Goal: Task Accomplishment & Management: Manage account settings

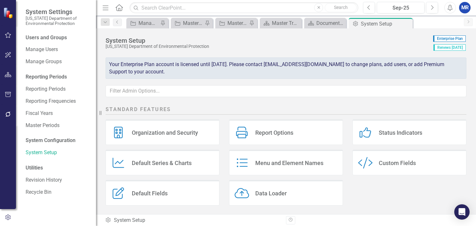
click at [10, 75] on icon "button" at bounding box center [8, 74] width 7 height 5
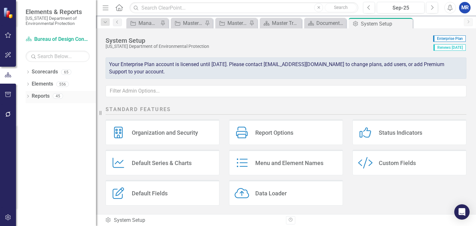
click at [27, 97] on icon "Dropdown" at bounding box center [28, 97] width 4 height 4
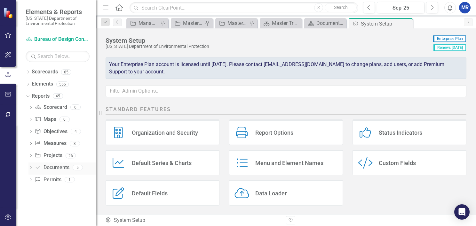
click at [30, 167] on icon "Dropdown" at bounding box center [30, 169] width 4 height 4
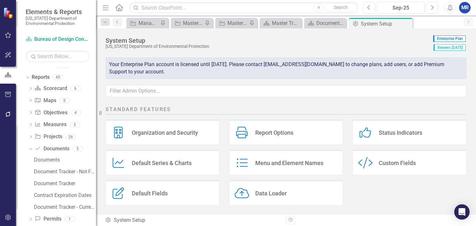
scroll to position [28, 0]
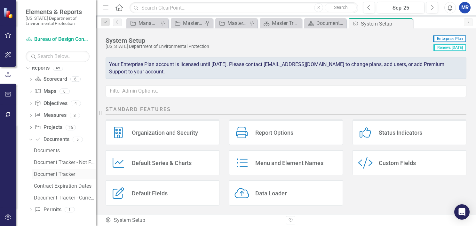
click at [43, 176] on div "Document Tracker" at bounding box center [65, 175] width 62 height 6
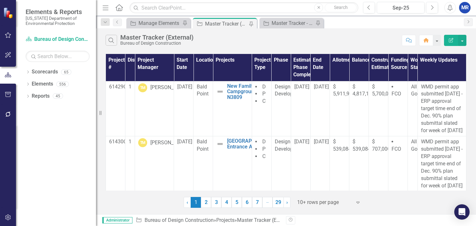
click at [196, 37] on div "Master Tracker (External) Bureau of Design Construction" at bounding box center [158, 40] width 76 height 12
click at [28, 97] on icon "Dropdown" at bounding box center [28, 97] width 4 height 4
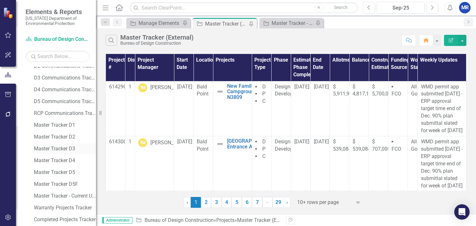
scroll to position [277, 0]
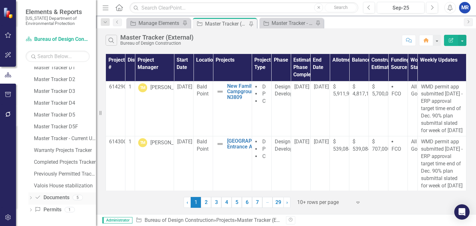
click at [31, 197] on icon "Dropdown" at bounding box center [30, 199] width 4 height 4
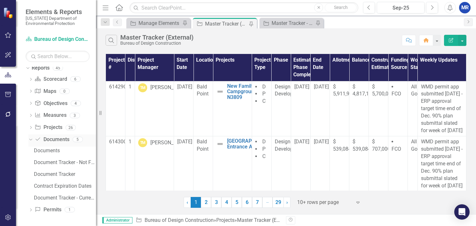
scroll to position [28, 0]
click at [56, 174] on div "Document Tracker" at bounding box center [65, 175] width 62 height 6
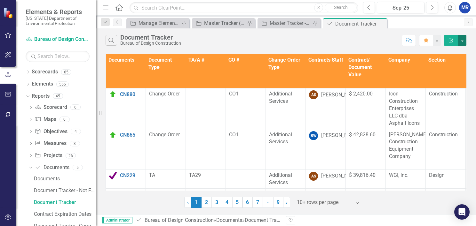
click at [463, 41] on button "button" at bounding box center [462, 40] width 8 height 11
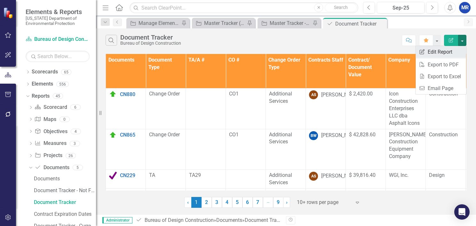
click at [430, 51] on link "Edit Report Edit Report" at bounding box center [440, 52] width 51 height 12
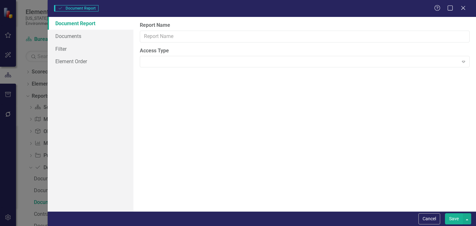
type input "Document Tracker"
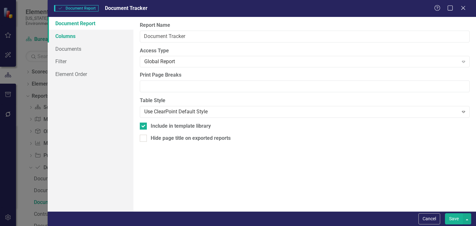
click at [59, 34] on link "Columns" at bounding box center [91, 36] width 86 height 13
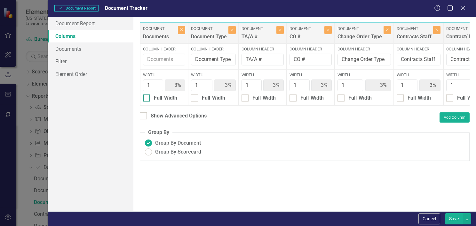
click at [146, 101] on div at bounding box center [146, 98] width 7 height 7
click at [146, 99] on input "Full-Width" at bounding box center [145, 97] width 4 height 4
checkbox input "true"
type input "100%"
type input "4%"
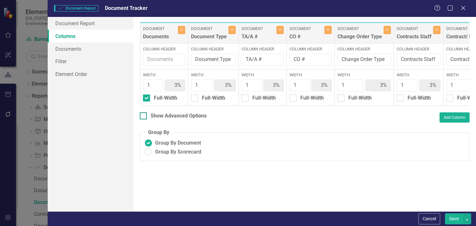
type input "4%"
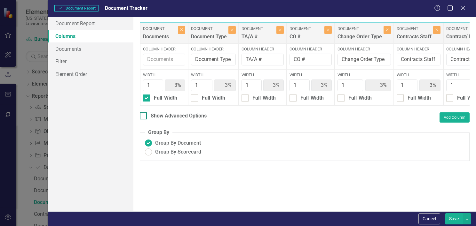
type input "4%"
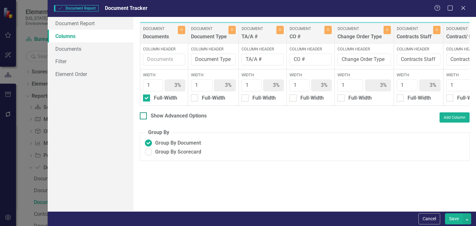
type input "4%"
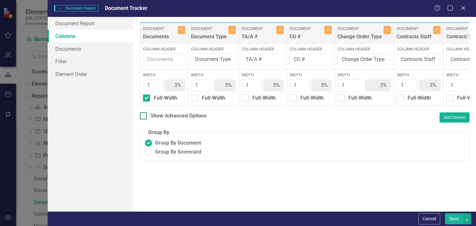
type input "4%"
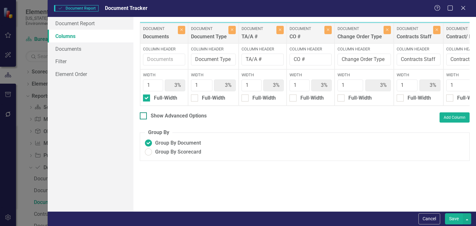
type input "4%"
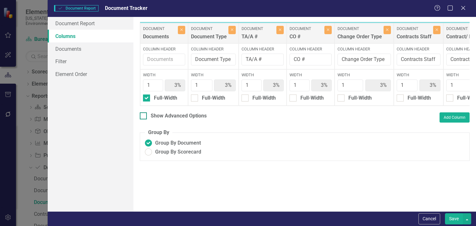
type input "4%"
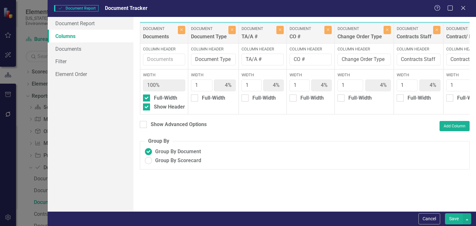
click at [456, 218] on button "Save" at bounding box center [454, 219] width 18 height 11
radio input "false"
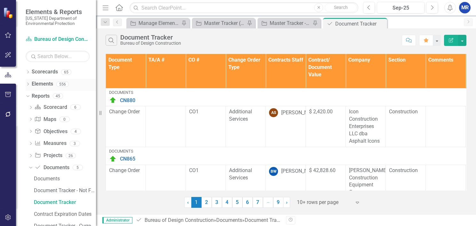
click at [43, 83] on link "Elements" at bounding box center [42, 84] width 21 height 7
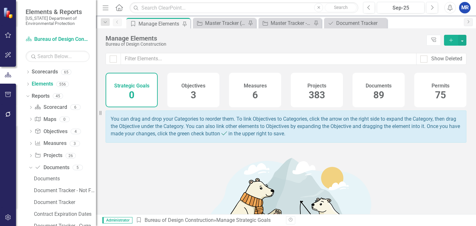
click at [373, 91] on span "89" at bounding box center [378, 95] width 11 height 11
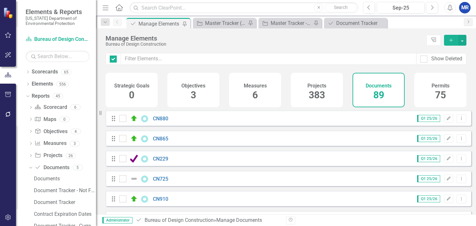
checkbox input "false"
click at [56, 200] on div "Document Tracker" at bounding box center [65, 203] width 62 height 6
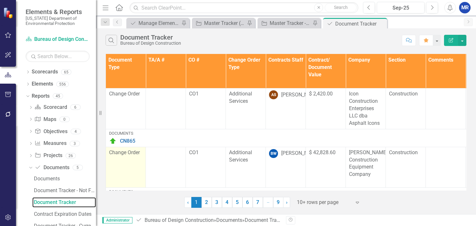
scroll to position [32, 0]
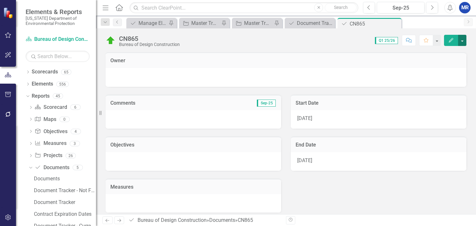
click at [463, 40] on button "button" at bounding box center [462, 40] width 8 height 11
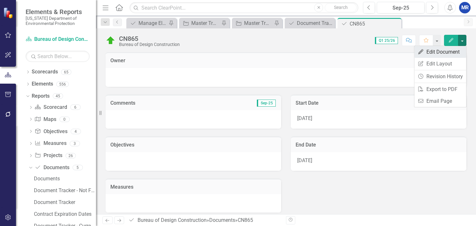
click at [447, 53] on link "Edit Edit Document" at bounding box center [440, 52] width 52 height 12
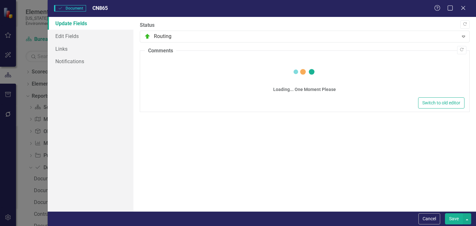
drag, startPoint x: 462, startPoint y: 7, endPoint x: 439, endPoint y: 49, distance: 48.1
click at [462, 7] on icon "Close" at bounding box center [463, 7] width 6 height 5
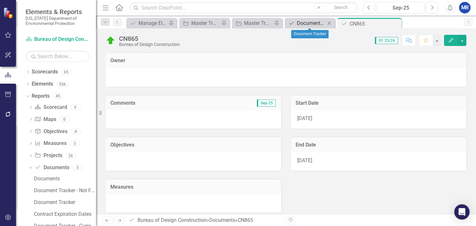
click at [315, 24] on div "Document Tracker" at bounding box center [311, 23] width 28 height 8
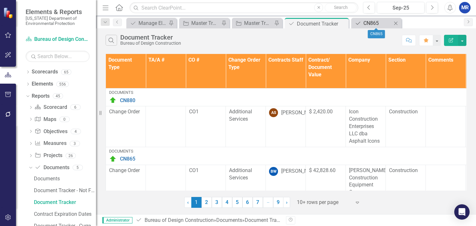
click at [377, 22] on div "CN865" at bounding box center [377, 23] width 28 height 8
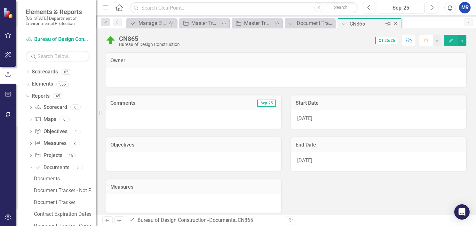
click at [395, 23] on icon "Close" at bounding box center [395, 23] width 6 height 5
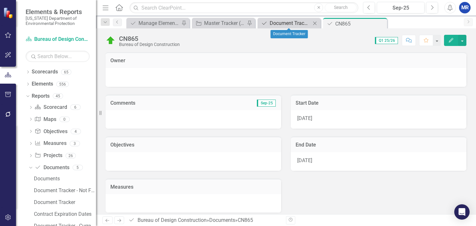
click at [273, 23] on div "Document Tracker" at bounding box center [290, 23] width 41 height 8
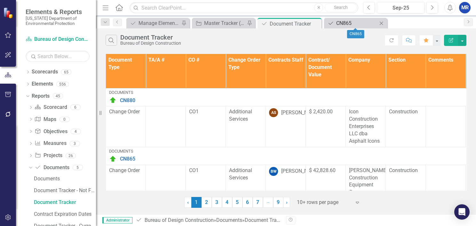
click at [359, 23] on div "CN865" at bounding box center [356, 23] width 41 height 8
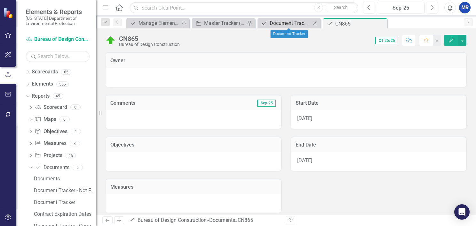
click at [286, 23] on div "Document Tracker" at bounding box center [290, 23] width 41 height 8
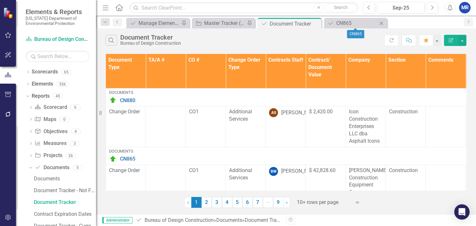
click at [382, 23] on icon "Close" at bounding box center [381, 23] width 6 height 5
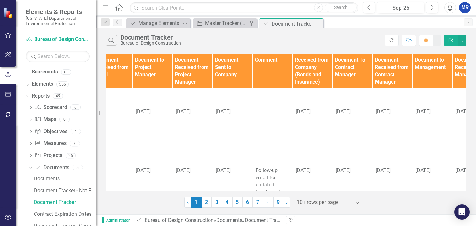
scroll to position [0, 574]
click at [462, 41] on button "button" at bounding box center [462, 40] width 8 height 11
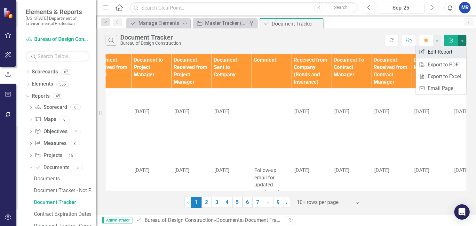
click at [443, 52] on link "Edit Report Edit Report" at bounding box center [440, 52] width 51 height 12
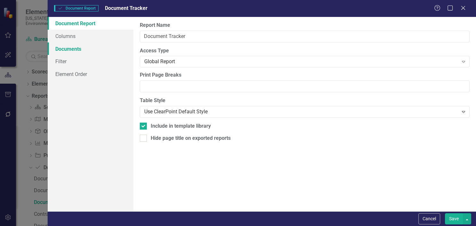
click at [65, 51] on link "Documents" at bounding box center [91, 49] width 86 height 13
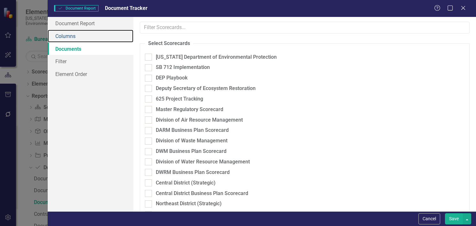
click at [64, 38] on link "Columns" at bounding box center [91, 36] width 86 height 13
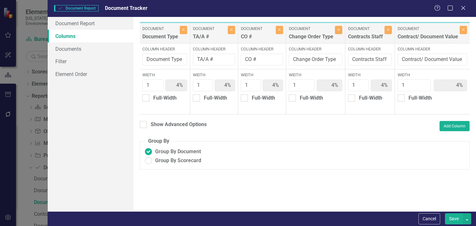
scroll to position [0, 55]
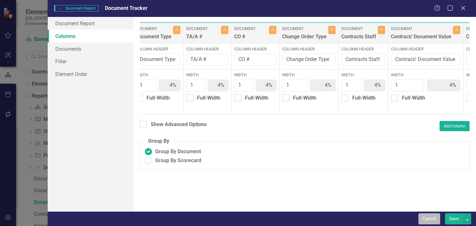
click at [426, 220] on button "Cancel" at bounding box center [429, 219] width 22 height 11
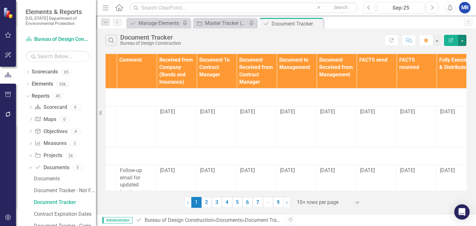
scroll to position [0, 763]
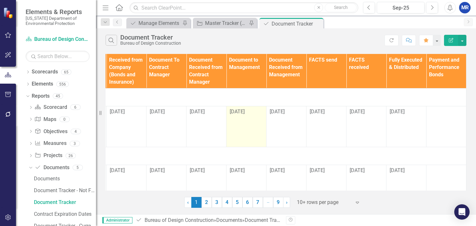
click at [237, 114] on span "[DATE]" at bounding box center [237, 112] width 15 height 6
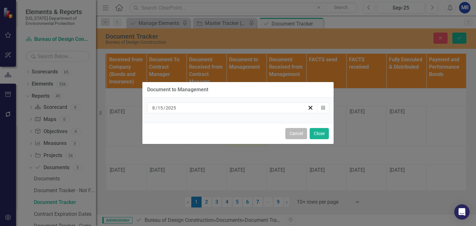
click at [297, 137] on button "Cancel" at bounding box center [296, 133] width 22 height 11
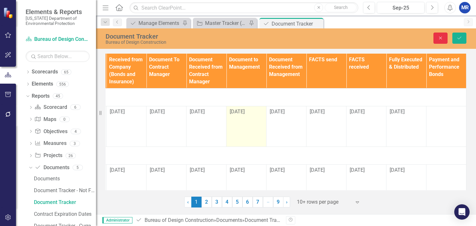
click at [439, 35] on button "Close" at bounding box center [440, 38] width 14 height 11
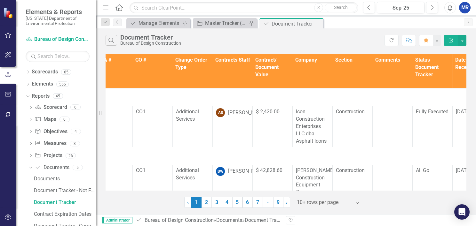
scroll to position [0, 0]
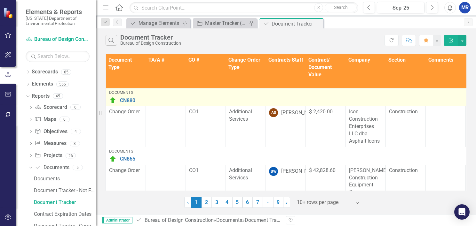
click at [112, 101] on img at bounding box center [113, 101] width 8 height 8
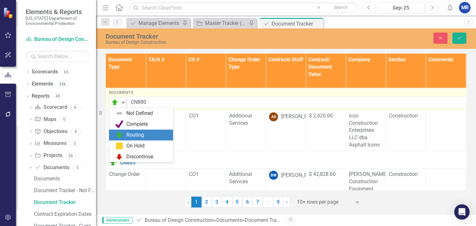
click at [111, 103] on img at bounding box center [115, 103] width 8 height 8
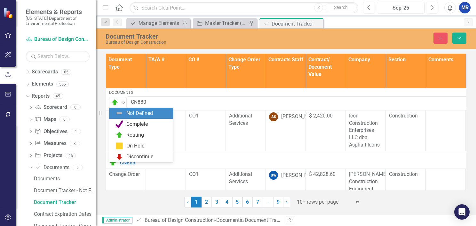
click at [101, 82] on div "Resize" at bounding box center [98, 113] width 5 height 226
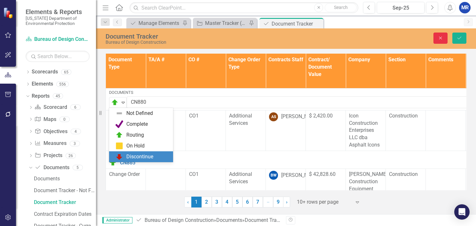
click at [439, 36] on icon "Close" at bounding box center [440, 38] width 6 height 4
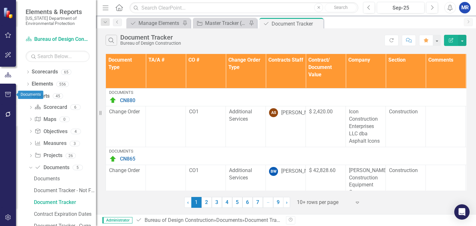
click at [9, 96] on icon "button" at bounding box center [8, 94] width 7 height 5
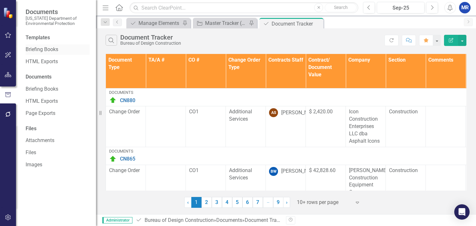
click at [41, 49] on link "Briefing Books" at bounding box center [58, 49] width 64 height 7
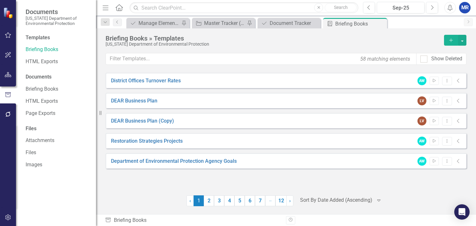
click at [446, 43] on button "Add" at bounding box center [451, 40] width 14 height 11
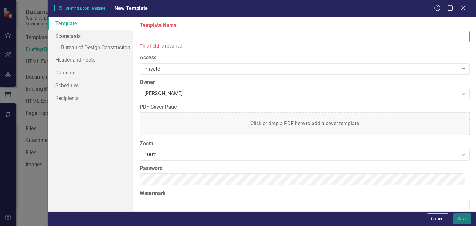
click at [459, 8] on icon "Close" at bounding box center [463, 8] width 8 height 6
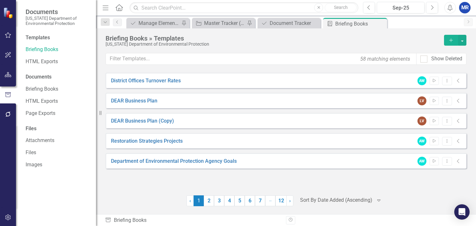
click at [10, 75] on icon "button" at bounding box center [8, 74] width 7 height 5
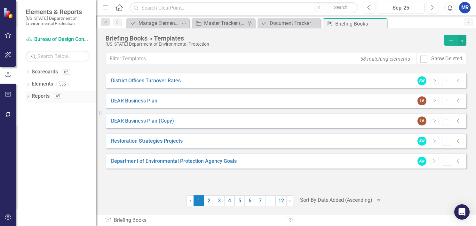
click at [29, 96] on icon "Dropdown" at bounding box center [28, 97] width 4 height 4
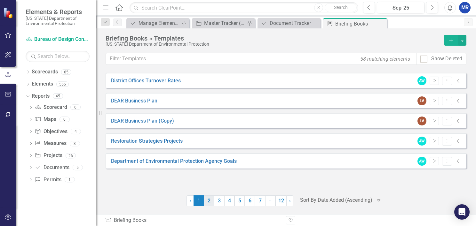
click at [210, 200] on link "2" at bounding box center [209, 201] width 10 height 11
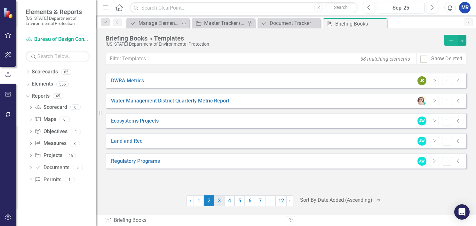
click at [220, 198] on link "3" at bounding box center [219, 201] width 10 height 11
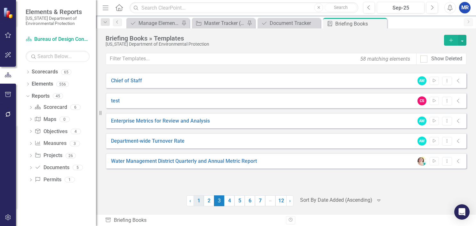
click at [200, 201] on link "1" at bounding box center [198, 201] width 10 height 11
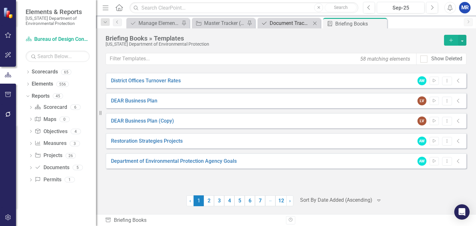
click at [281, 21] on div "Document Tracker" at bounding box center [290, 23] width 41 height 8
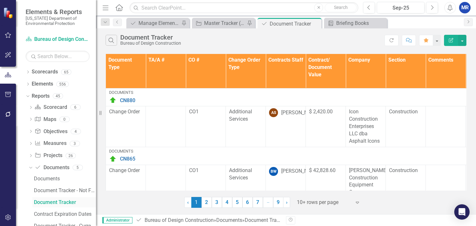
scroll to position [28, 0]
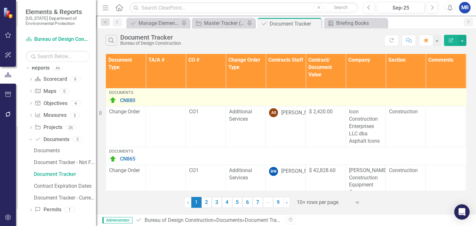
click at [111, 100] on img at bounding box center [113, 101] width 8 height 8
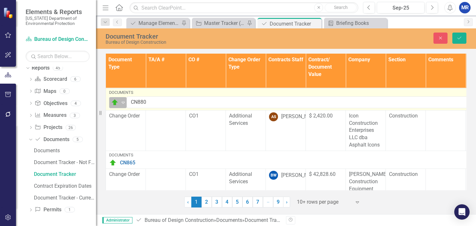
click at [114, 99] on img at bounding box center [115, 103] width 8 height 8
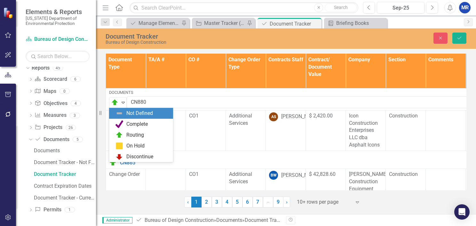
click at [101, 92] on div "Resize" at bounding box center [98, 113] width 5 height 226
click at [102, 154] on div "Document Type TA/A # CO # Change Order Type Contracts Staff Contract/ Document …" at bounding box center [286, 130] width 380 height 156
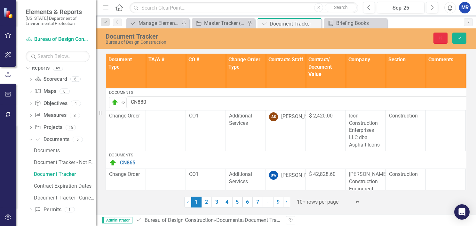
click at [436, 35] on button "Close" at bounding box center [440, 38] width 14 height 11
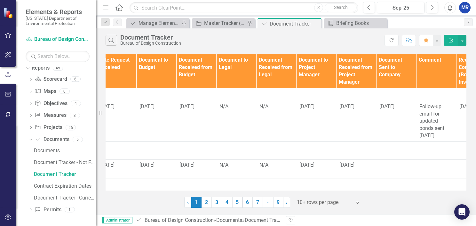
scroll to position [64, 0]
